Goal: Task Accomplishment & Management: Manage account settings

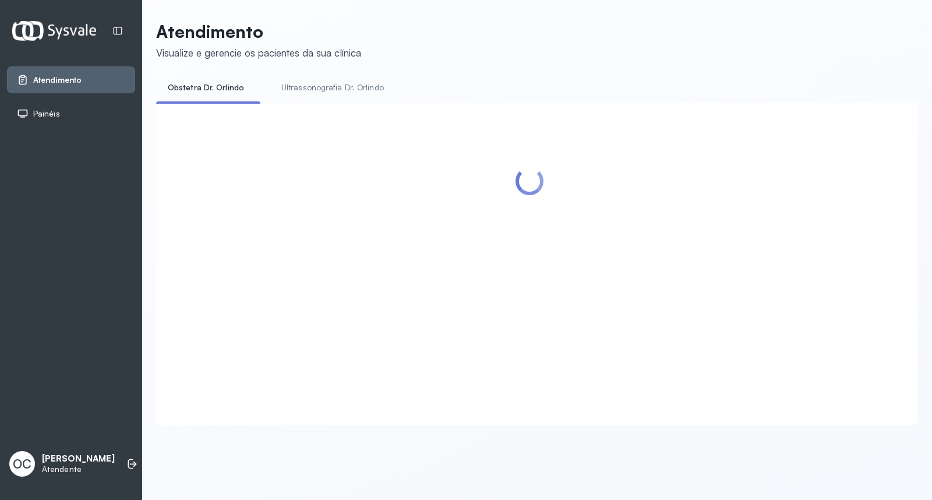
click at [82, 458] on p "[PERSON_NAME]" at bounding box center [78, 458] width 73 height 11
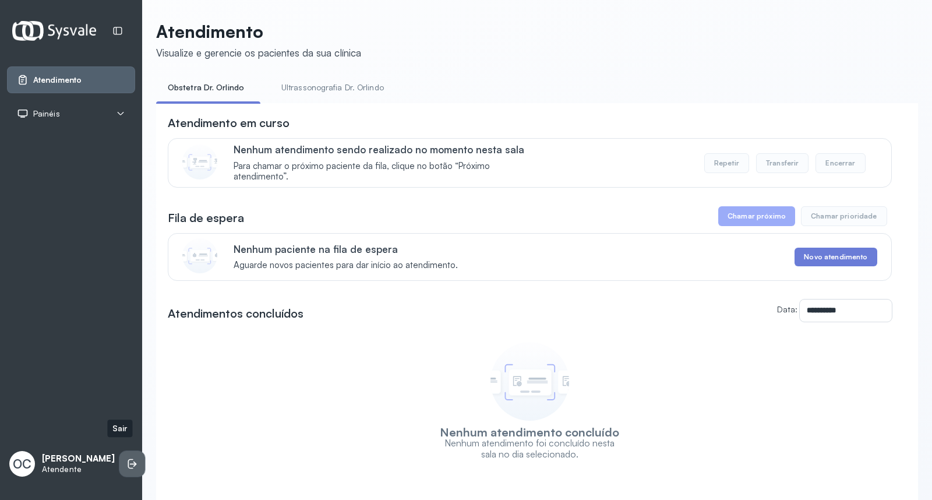
click at [126, 458] on icon at bounding box center [132, 464] width 12 height 12
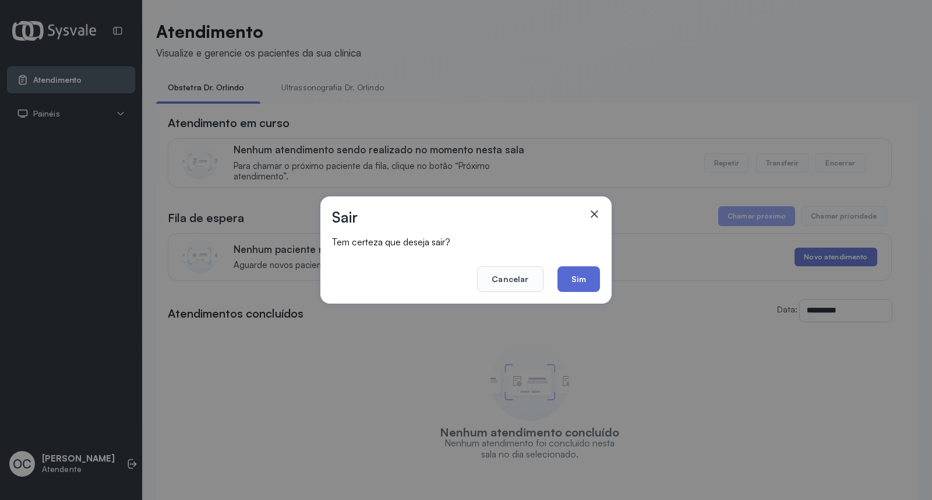
click at [577, 282] on button "Sim" at bounding box center [579, 279] width 43 height 26
